Goal: Book appointment/travel/reservation

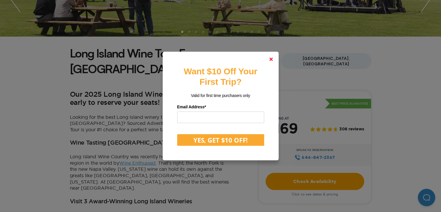
click at [273, 58] on polygon at bounding box center [270, 58] width 3 height 3
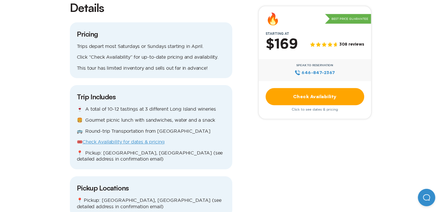
scroll to position [551, 0]
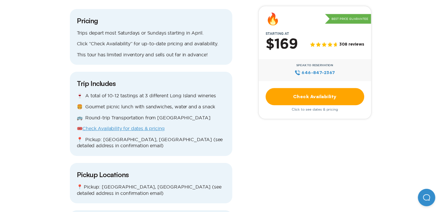
click at [106, 125] on link "Check Availability for dates & pricing" at bounding box center [123, 127] width 82 height 5
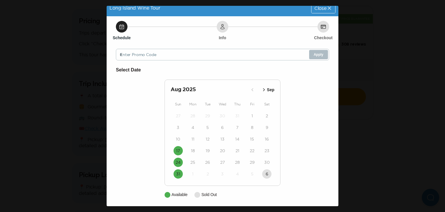
scroll to position [8, 0]
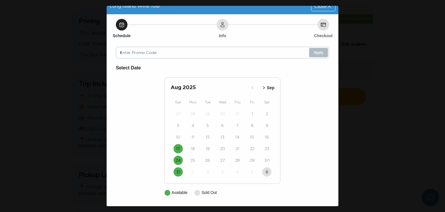
click at [262, 87] on icon "button" at bounding box center [264, 88] width 6 height 6
click at [176, 159] on time "28" at bounding box center [178, 160] width 5 height 6
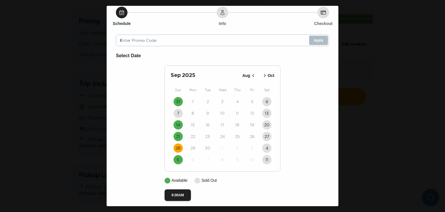
scroll to position [25, 0]
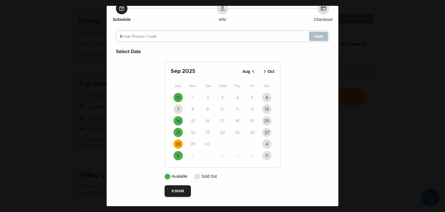
click at [176, 141] on time "28" at bounding box center [178, 144] width 5 height 6
